Goal: Find specific page/section: Find specific page/section

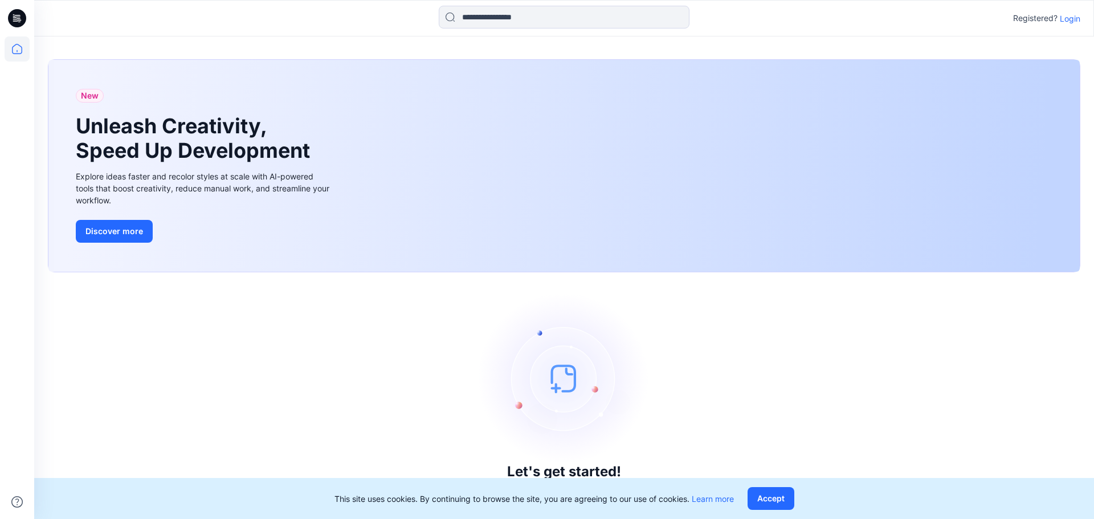
click at [1060, 23] on p "Login" at bounding box center [1069, 19] width 21 height 12
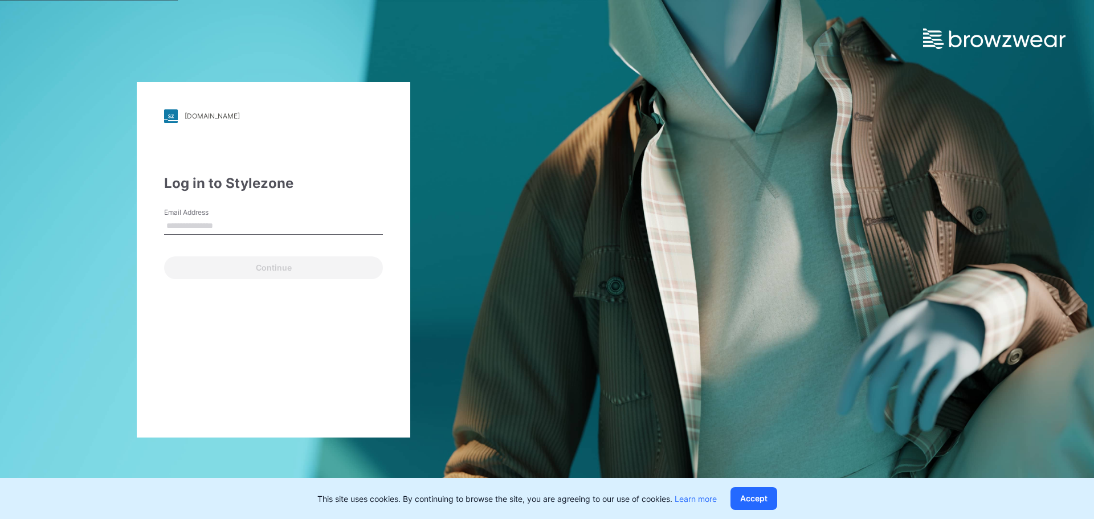
type input "**********"
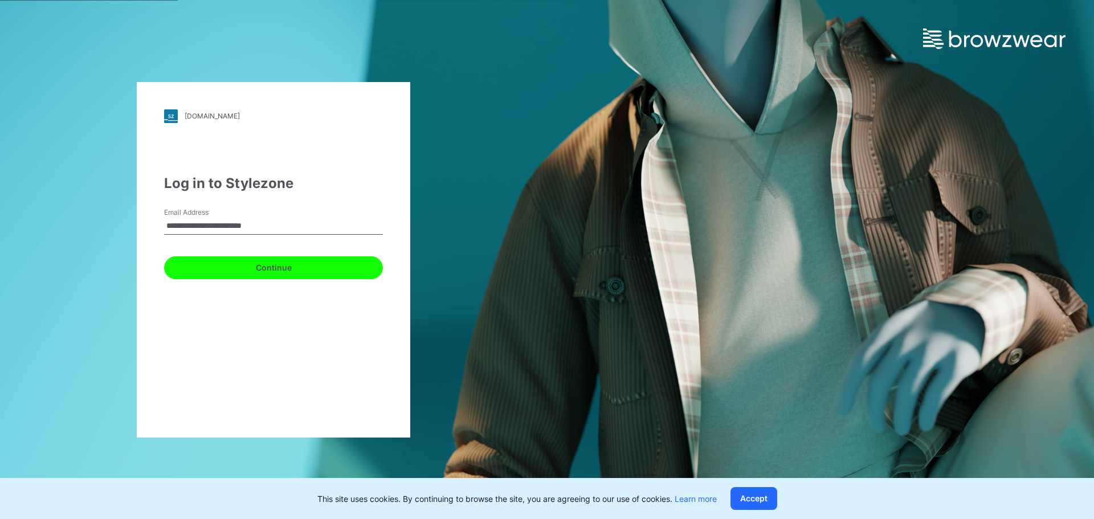
click at [272, 265] on button "Continue" at bounding box center [273, 267] width 219 height 23
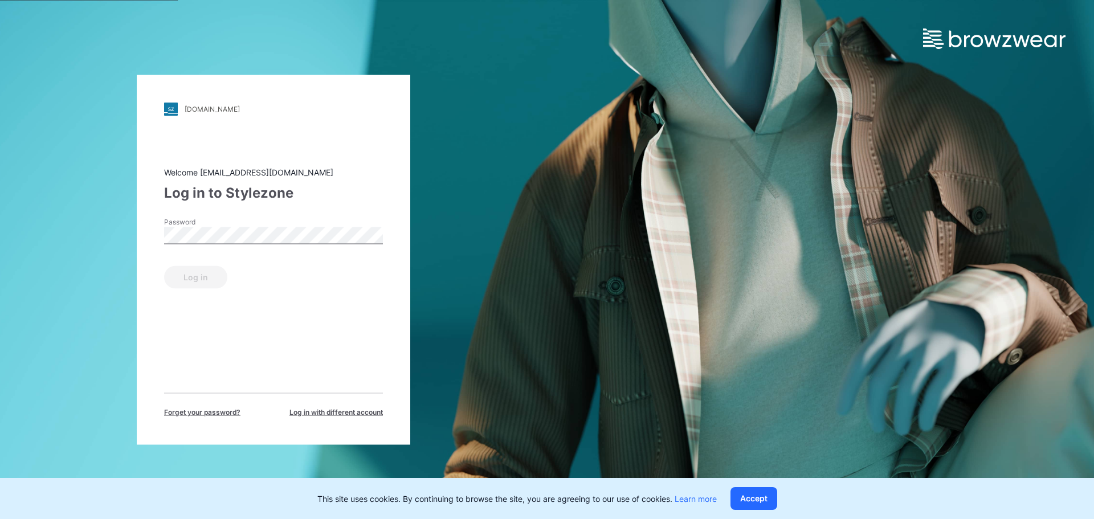
click at [264, 247] on div "Password" at bounding box center [273, 233] width 219 height 34
drag, startPoint x: 203, startPoint y: 272, endPoint x: 225, endPoint y: 269, distance: 21.8
click at [202, 272] on button "Log in" at bounding box center [195, 276] width 63 height 23
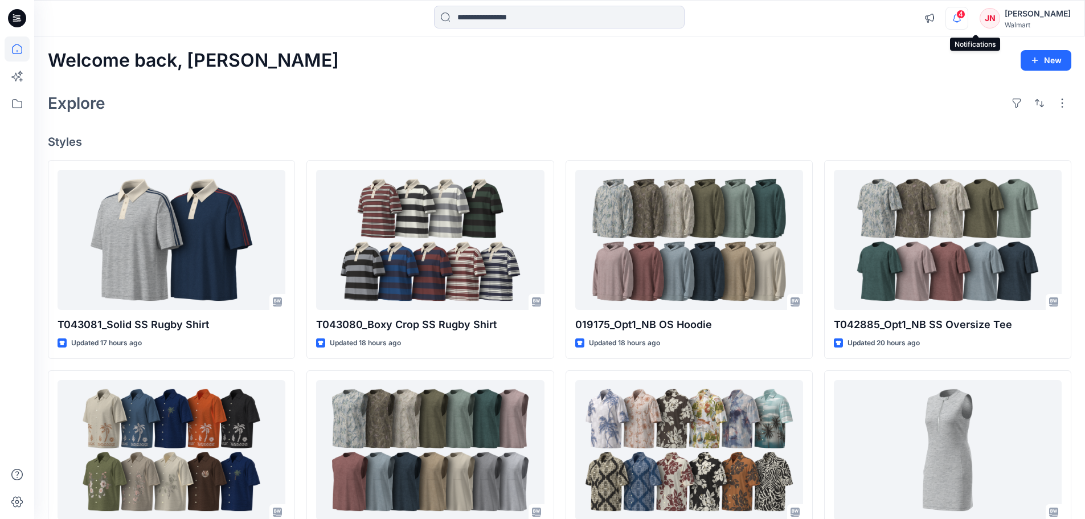
click at [968, 20] on icon "button" at bounding box center [957, 18] width 22 height 23
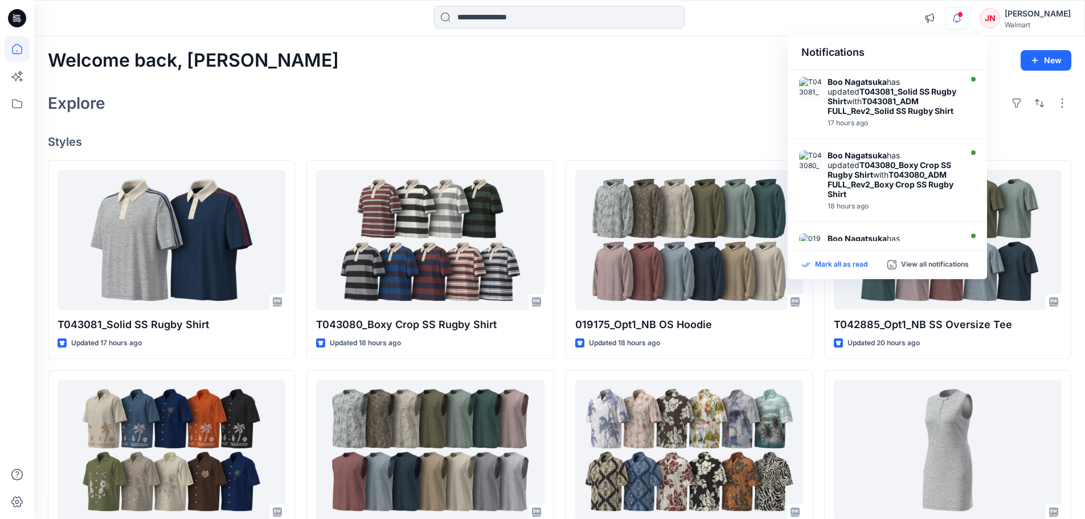
click at [830, 265] on p "Mark all as read" at bounding box center [841, 265] width 52 height 10
click at [17, 104] on icon at bounding box center [17, 103] width 25 height 25
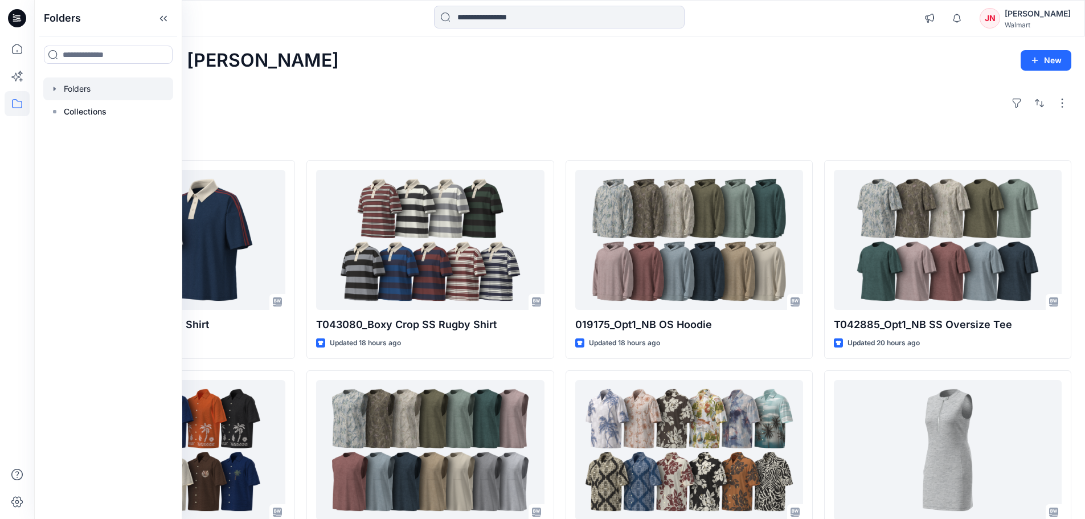
click at [83, 89] on div at bounding box center [108, 88] width 130 height 23
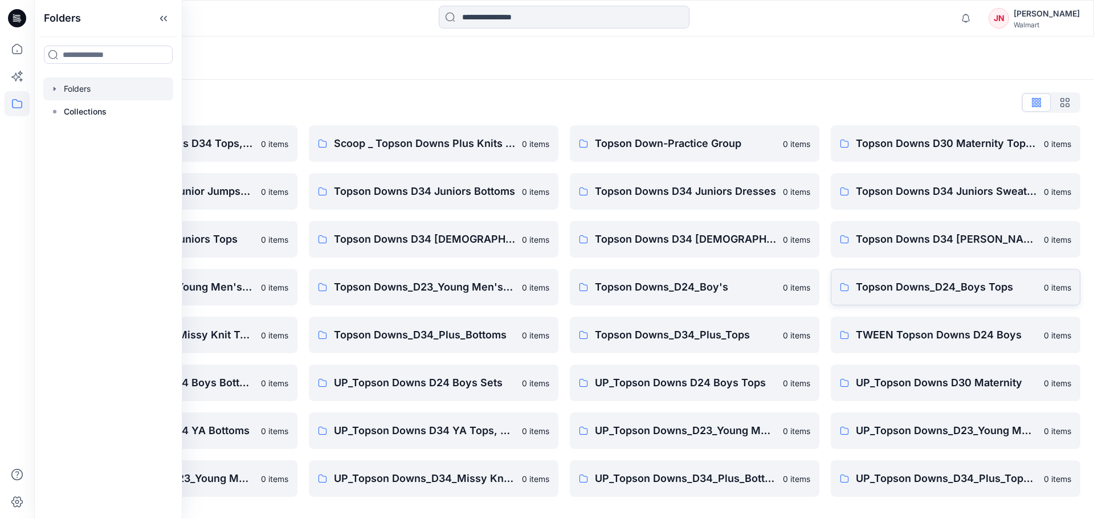
click at [876, 280] on p "Topson Downs_D24_Boys Tops" at bounding box center [945, 287] width 181 height 16
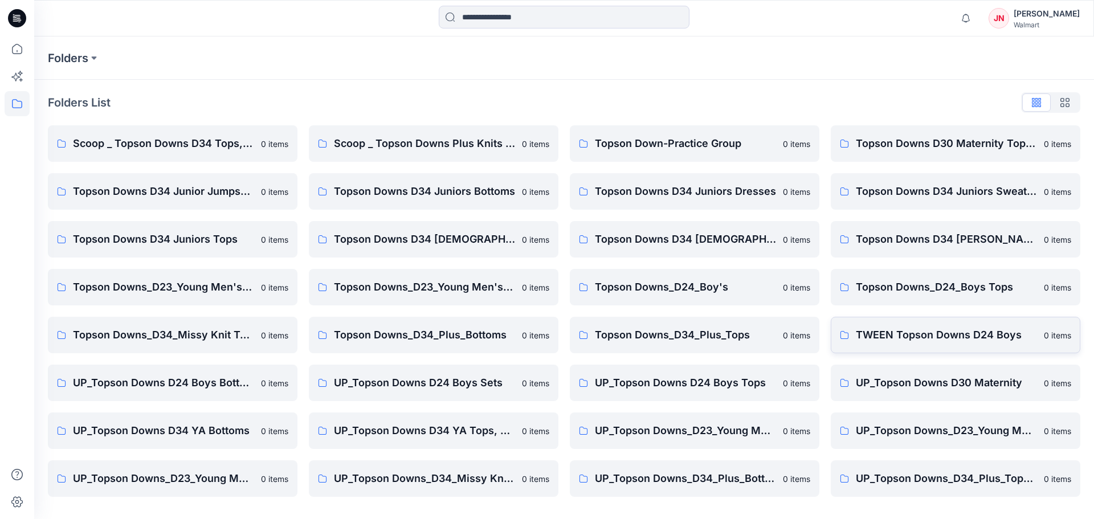
click at [875, 337] on p "TWEEN Topson Downs D24 Boys" at bounding box center [945, 335] width 181 height 16
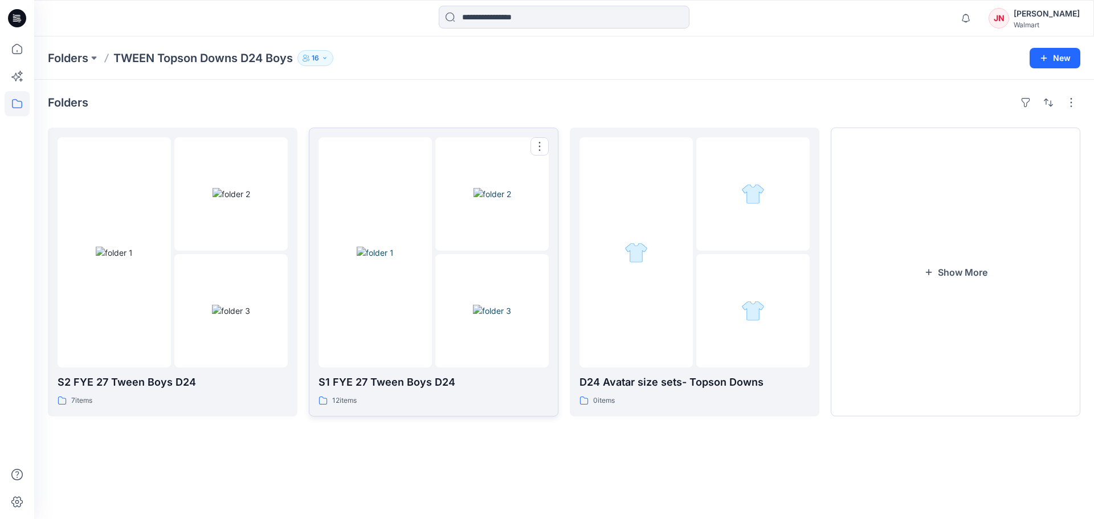
click at [409, 363] on div at bounding box center [374, 252] width 113 height 230
click at [219, 317] on img at bounding box center [231, 311] width 38 height 12
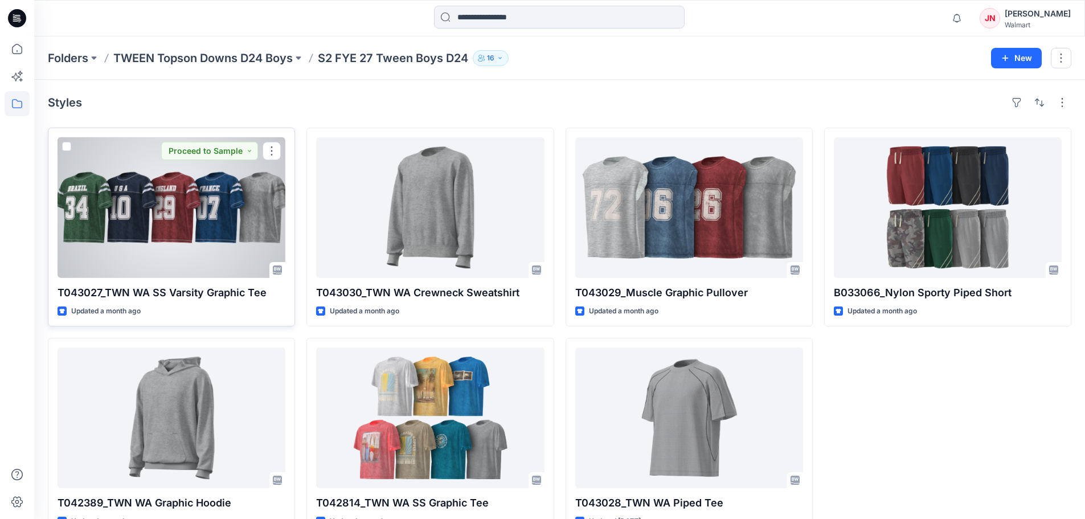
click at [204, 268] on div at bounding box center [172, 207] width 228 height 141
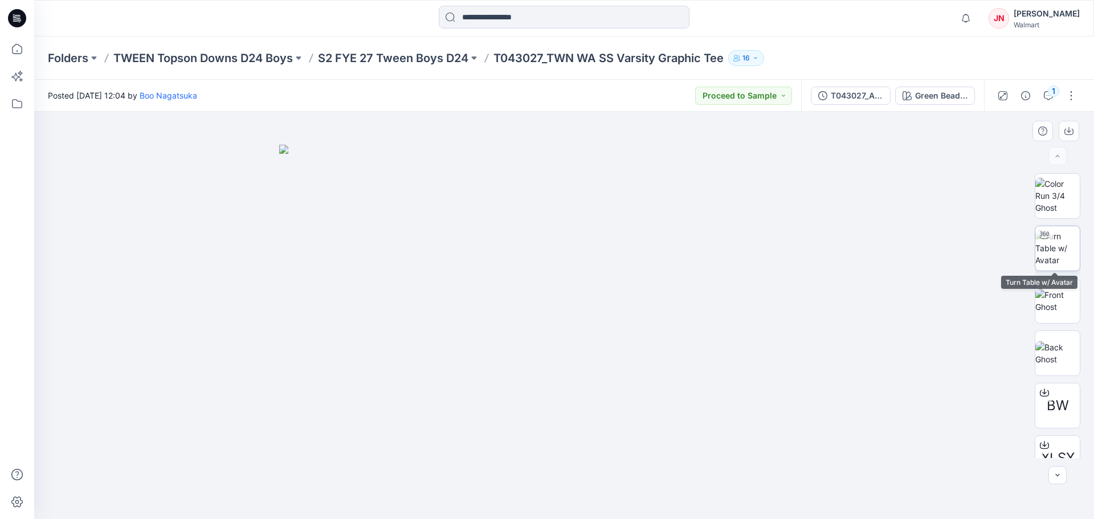
click at [1063, 249] on img at bounding box center [1057, 248] width 44 height 36
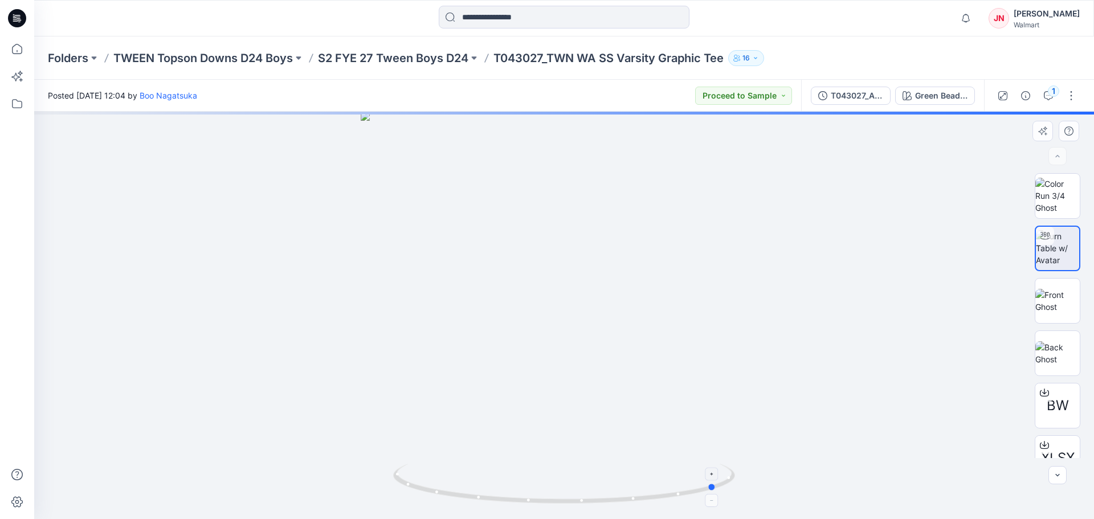
drag, startPoint x: 564, startPoint y: 502, endPoint x: 717, endPoint y: 503, distance: 153.2
click at [717, 503] on icon at bounding box center [565, 485] width 345 height 43
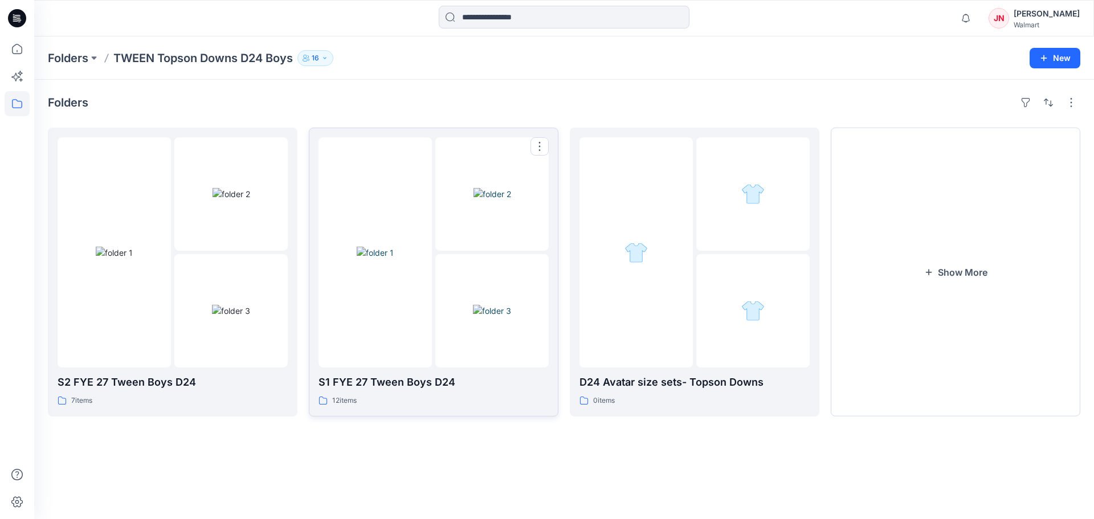
click at [431, 358] on div at bounding box center [374, 252] width 113 height 230
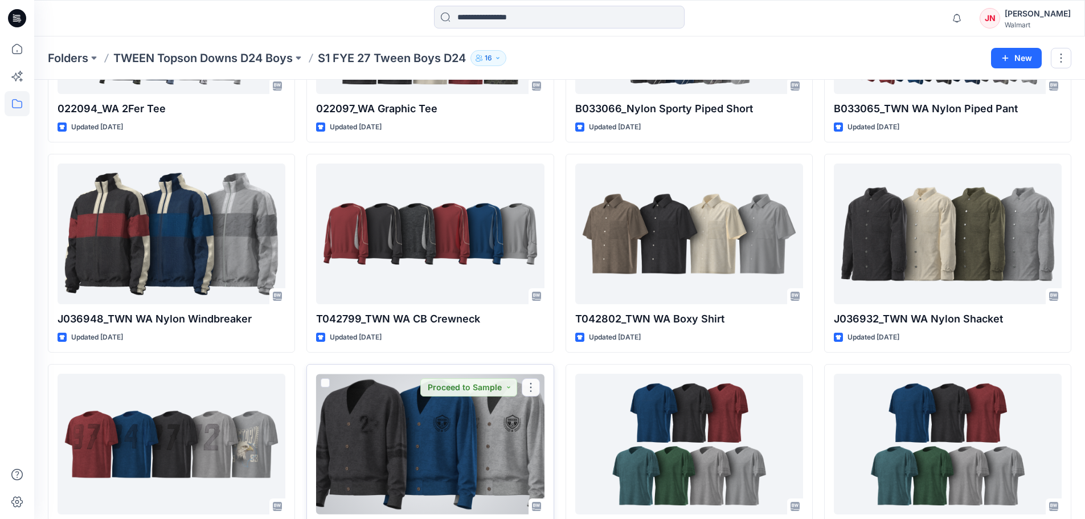
scroll to position [185, 0]
